Goal: Check status

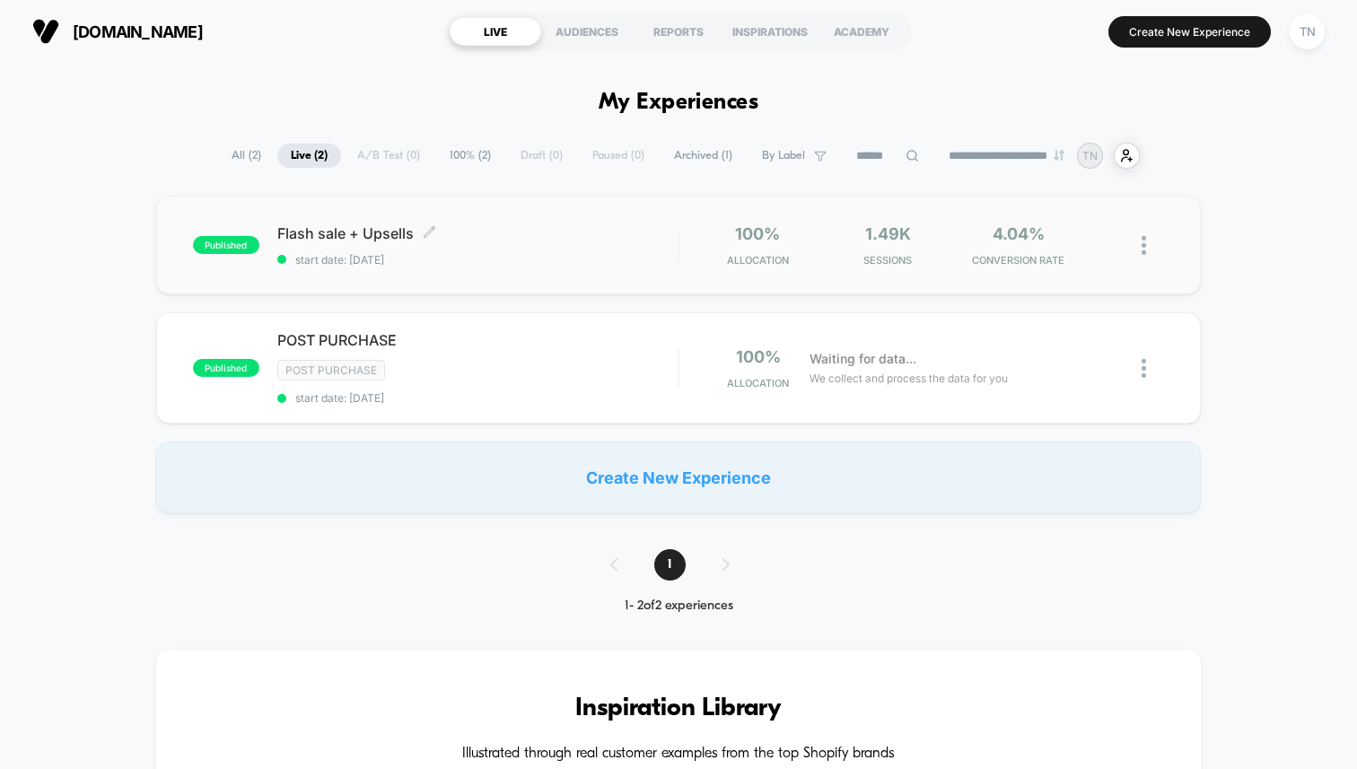
click at [517, 254] on span "start date: [DATE]" at bounding box center [477, 259] width 400 height 13
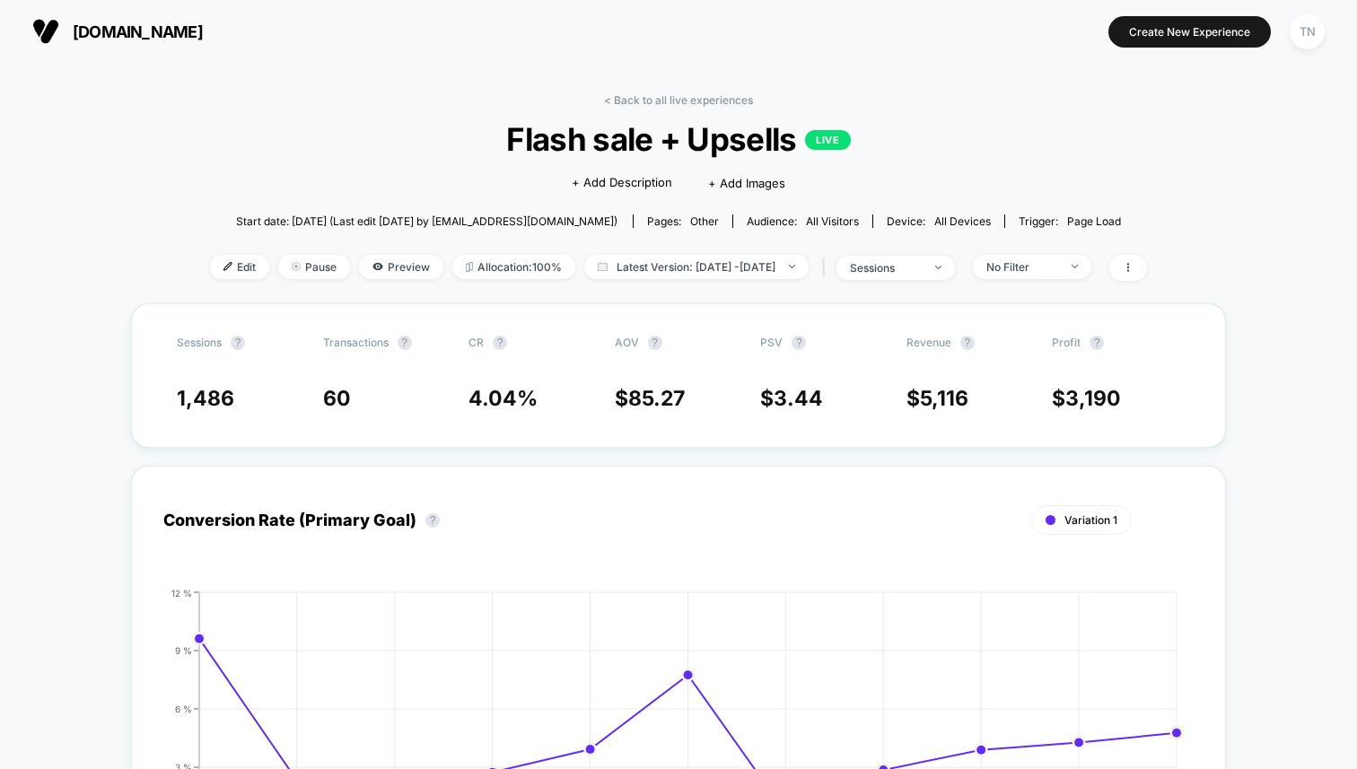
click at [104, 41] on button "[DOMAIN_NAME]" at bounding box center [117, 31] width 181 height 29
